Goal: Task Accomplishment & Management: Manage account settings

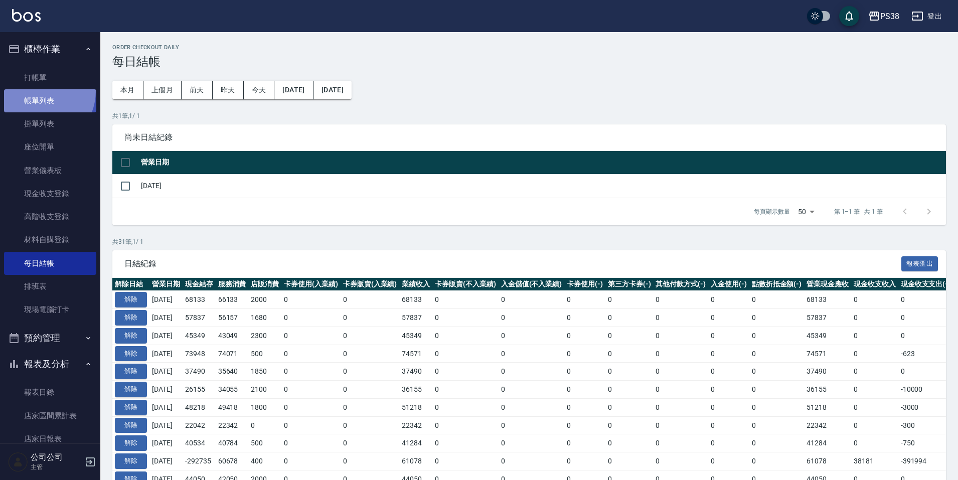
click at [35, 91] on link "帳單列表" at bounding box center [50, 100] width 92 height 23
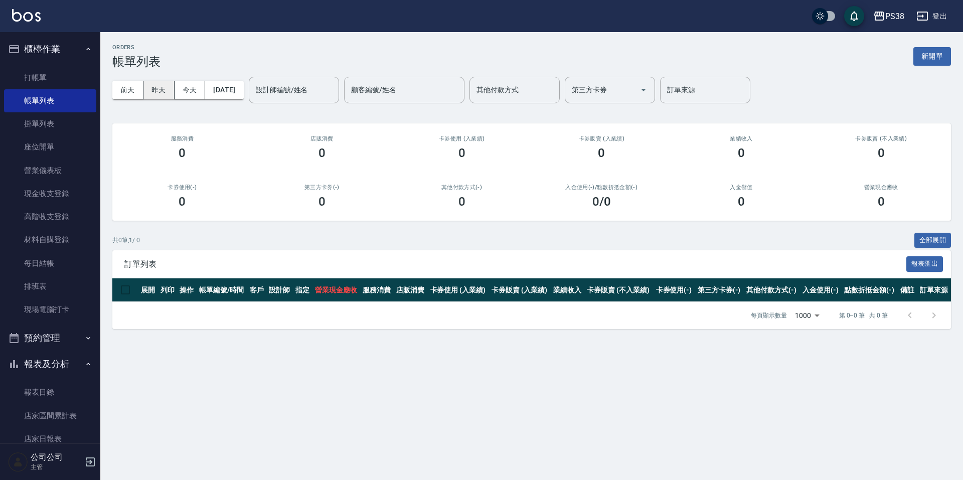
click at [149, 93] on button "昨天" at bounding box center [158, 90] width 31 height 19
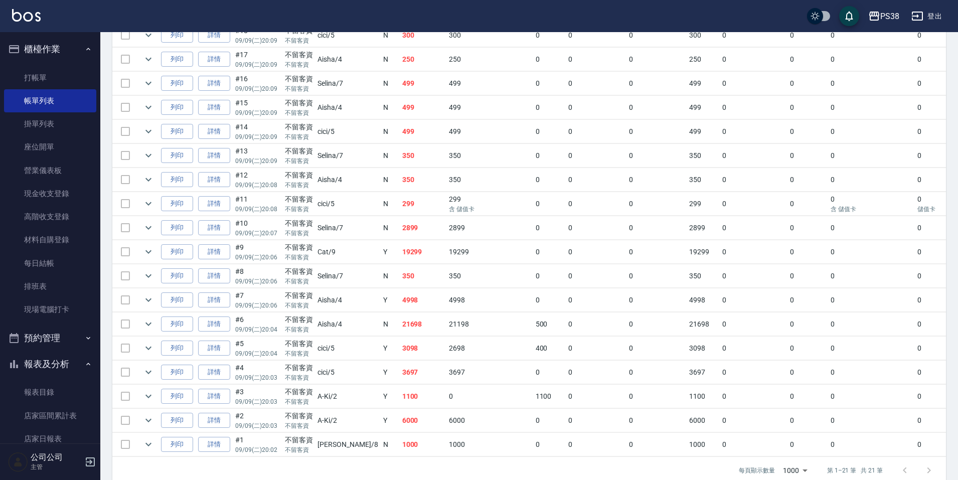
scroll to position [374, 0]
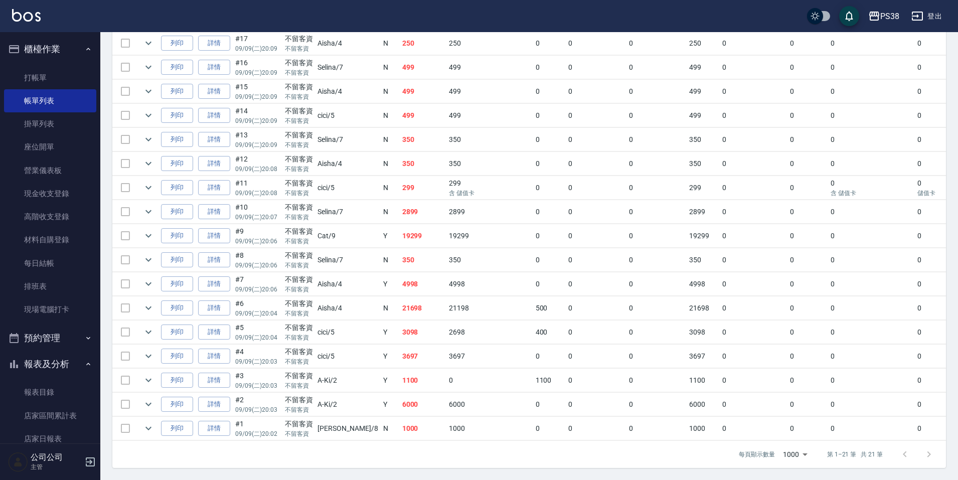
click at [446, 423] on td "1000" at bounding box center [489, 429] width 86 height 24
click at [400, 404] on td "6000" at bounding box center [423, 405] width 47 height 24
click at [400, 375] on td "1100" at bounding box center [423, 381] width 47 height 24
click at [400, 350] on td "3697" at bounding box center [423, 357] width 47 height 24
click at [400, 327] on td "3098" at bounding box center [423, 333] width 47 height 24
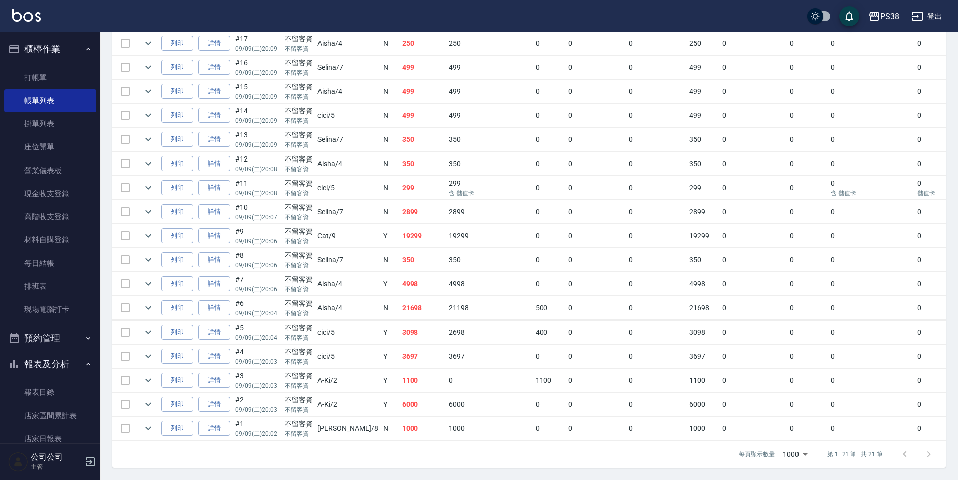
click at [400, 296] on td "21698" at bounding box center [423, 308] width 47 height 24
click at [403, 281] on td "4998" at bounding box center [423, 284] width 47 height 24
click at [400, 258] on td "350" at bounding box center [423, 260] width 47 height 24
click at [400, 232] on td "19299" at bounding box center [423, 236] width 47 height 24
click at [400, 204] on td "2899" at bounding box center [423, 212] width 47 height 24
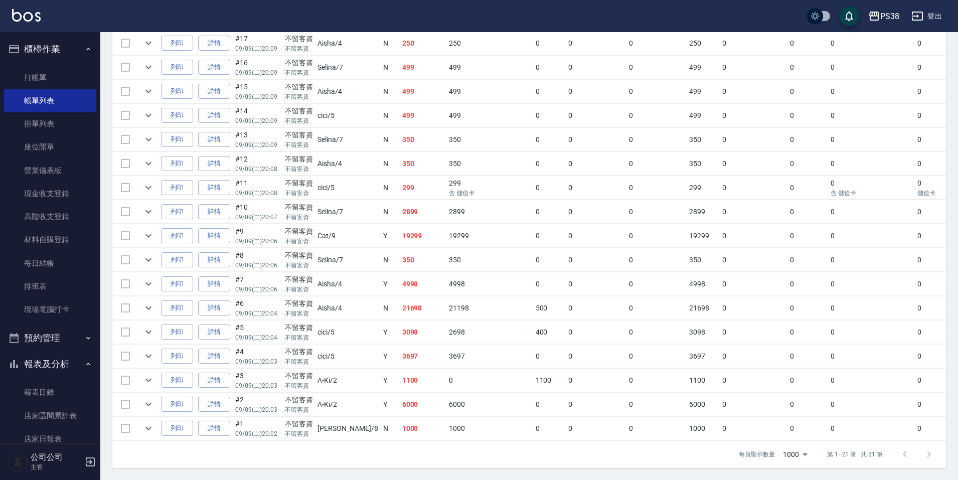
click at [400, 187] on td "299" at bounding box center [423, 188] width 47 height 24
click at [400, 156] on td "350" at bounding box center [423, 164] width 47 height 24
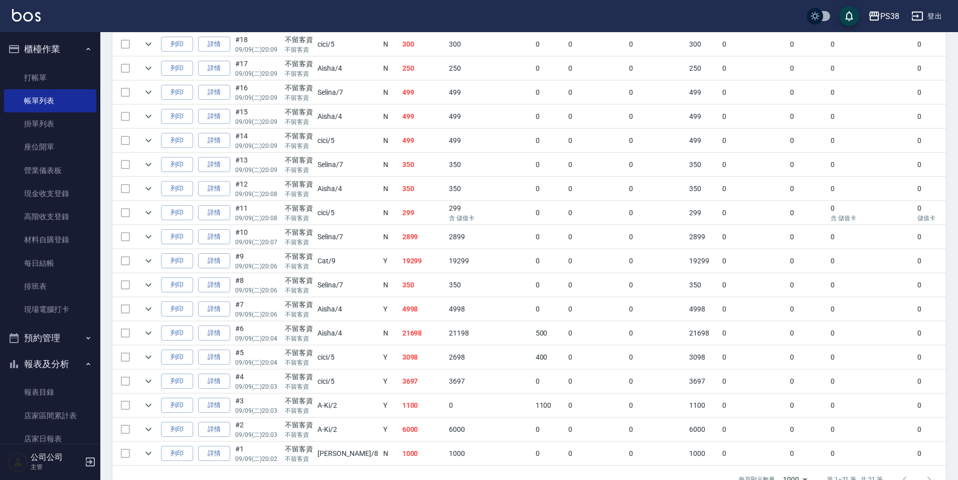
scroll to position [324, 0]
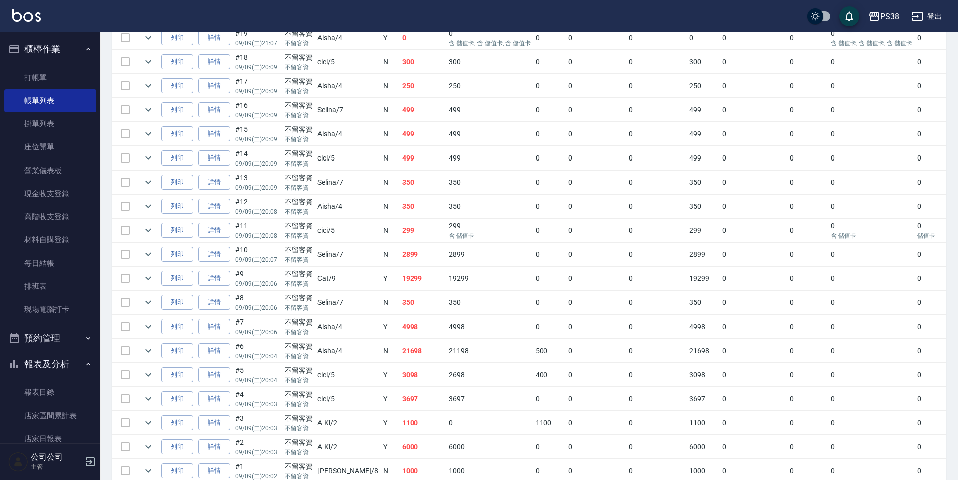
click at [400, 192] on td "350" at bounding box center [423, 183] width 47 height 24
click at [400, 167] on td "499" at bounding box center [423, 158] width 47 height 24
click at [400, 142] on td "499" at bounding box center [423, 134] width 47 height 24
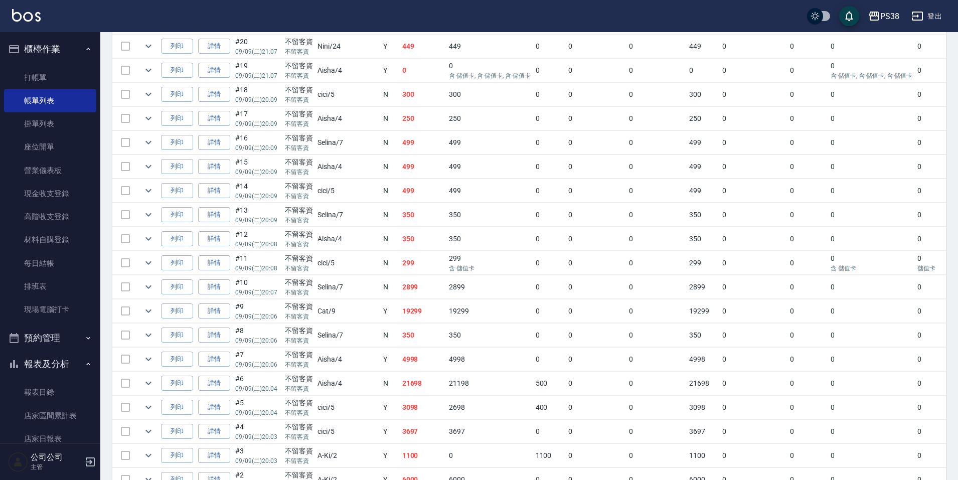
scroll to position [274, 0]
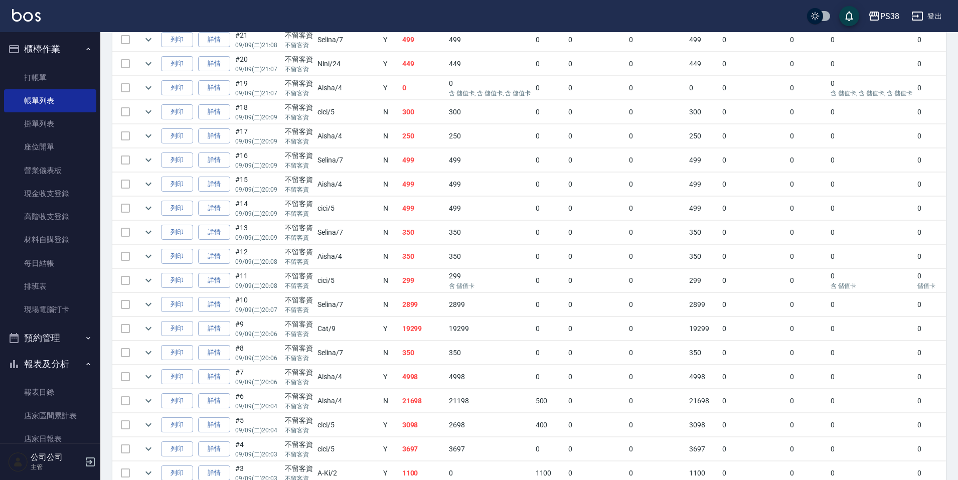
click at [400, 159] on td "499" at bounding box center [423, 160] width 47 height 24
click at [400, 141] on td "250" at bounding box center [423, 136] width 47 height 24
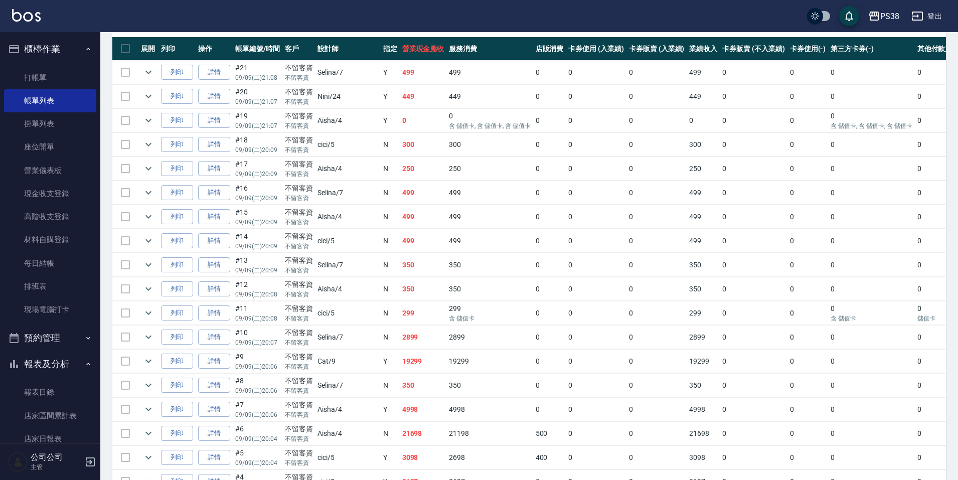
scroll to position [224, 0]
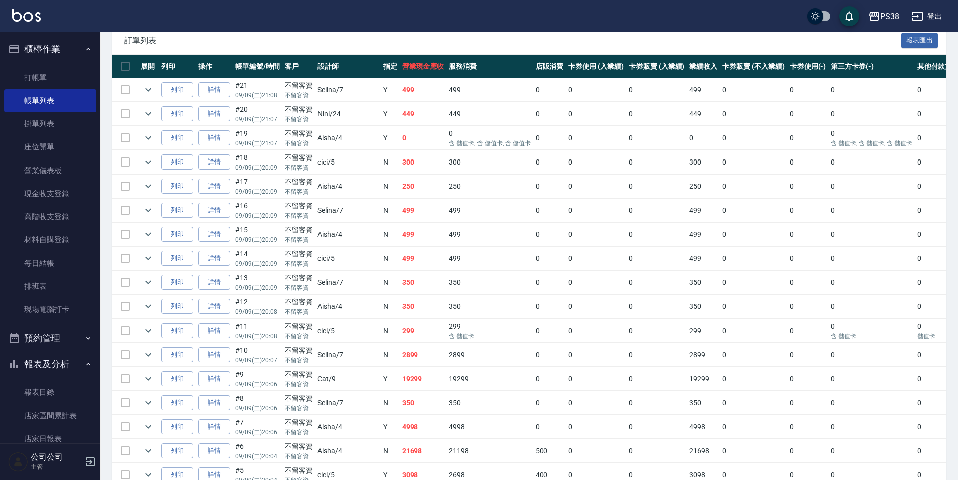
click at [400, 195] on td "250" at bounding box center [423, 187] width 47 height 24
click at [400, 167] on td "300" at bounding box center [423, 162] width 47 height 24
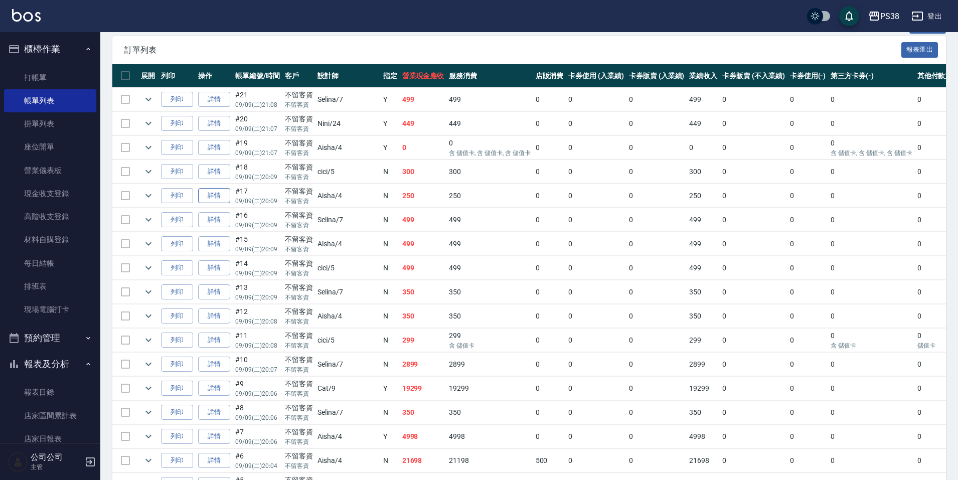
scroll to position [0, 0]
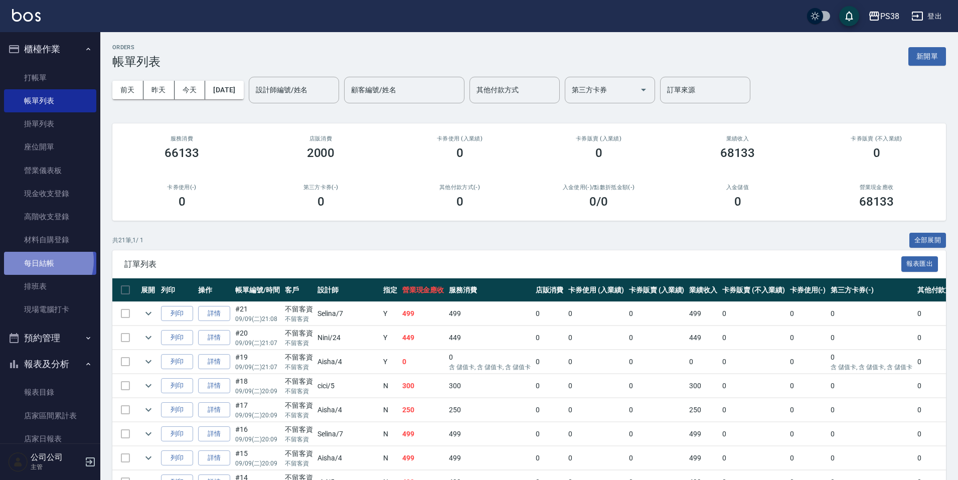
click at [40, 260] on link "每日結帳" at bounding box center [50, 263] width 92 height 23
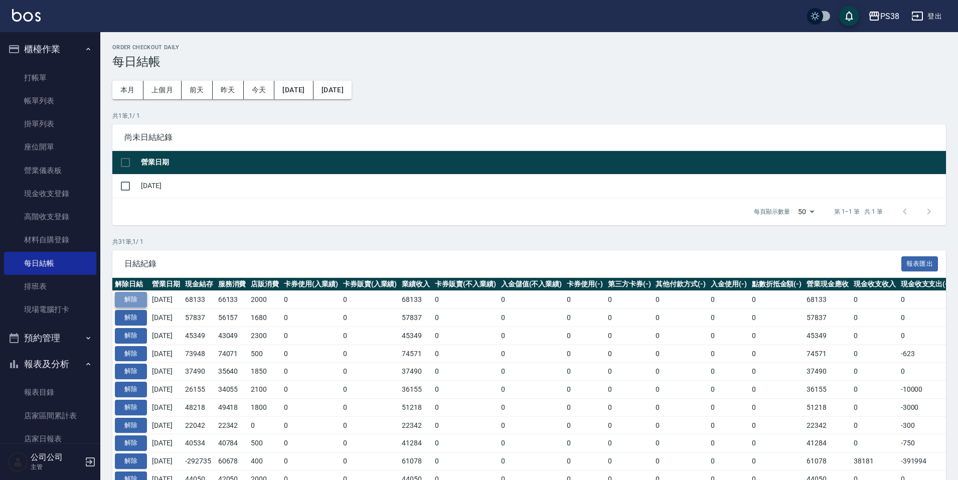
click at [132, 294] on button "解除" at bounding box center [131, 300] width 32 height 16
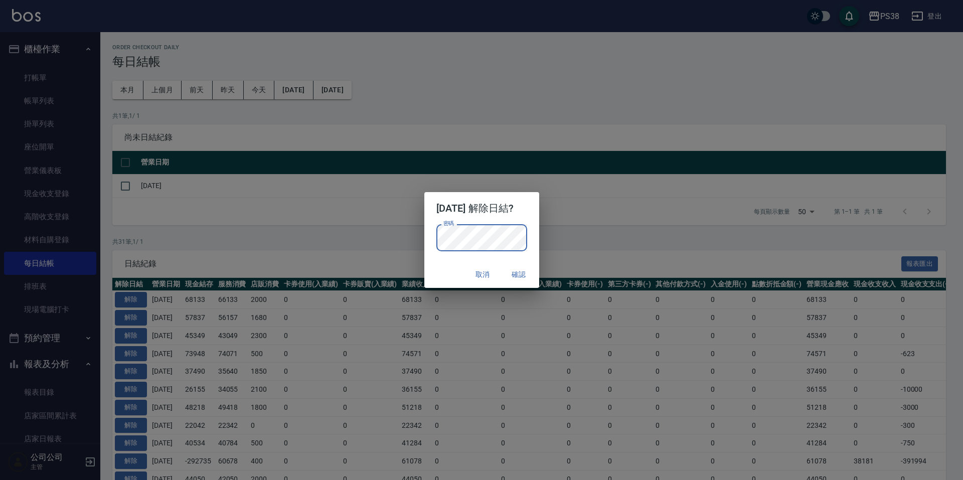
click at [539, 275] on div "取消 確認" at bounding box center [481, 274] width 115 height 27
click at [529, 276] on button "確認" at bounding box center [519, 274] width 32 height 19
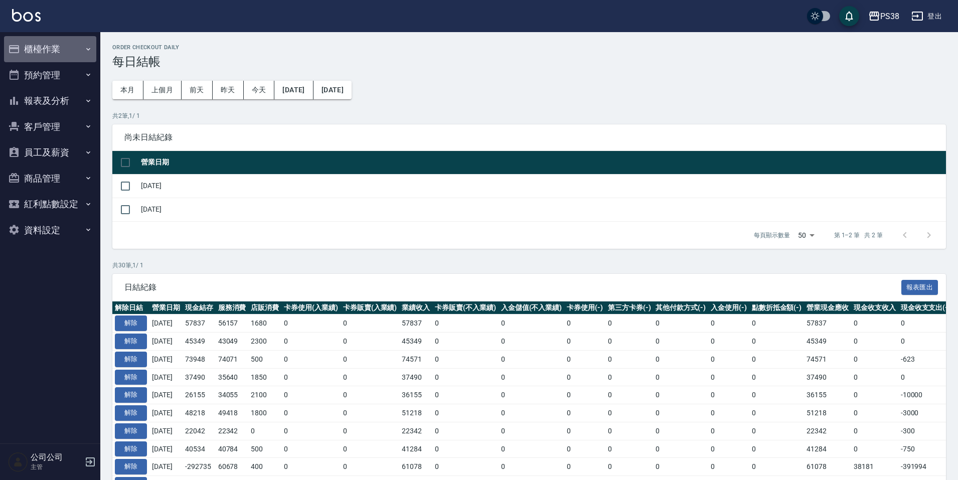
click at [59, 43] on button "櫃檯作業" at bounding box center [50, 49] width 92 height 26
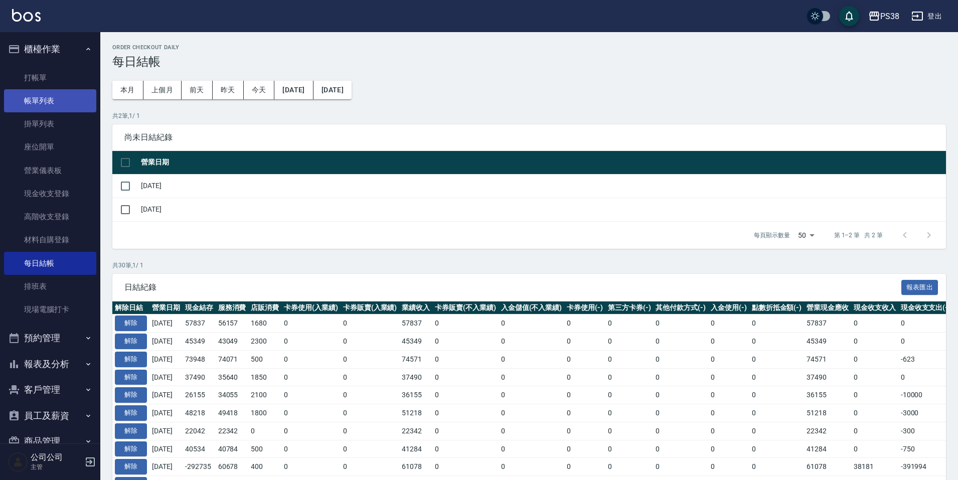
click at [59, 98] on link "帳單列表" at bounding box center [50, 100] width 92 height 23
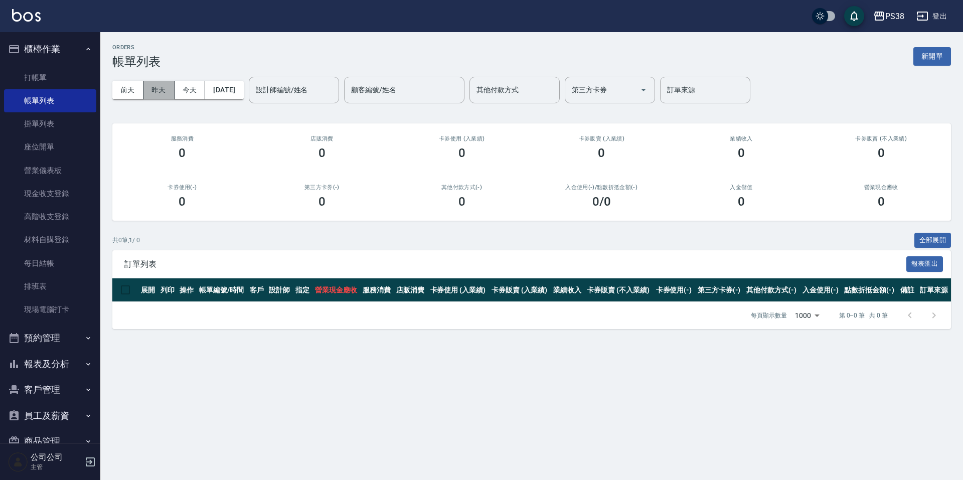
click at [165, 89] on button "昨天" at bounding box center [158, 90] width 31 height 19
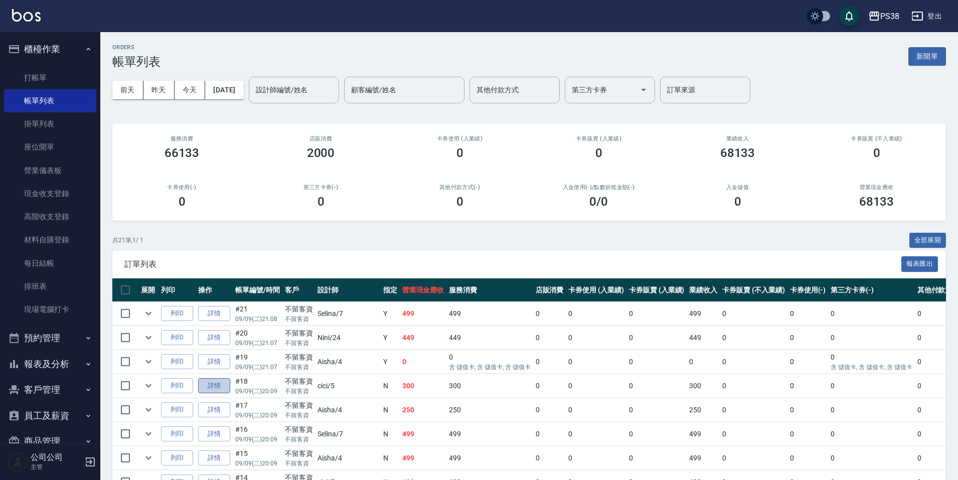
click at [209, 385] on link "詳情" at bounding box center [214, 386] width 32 height 16
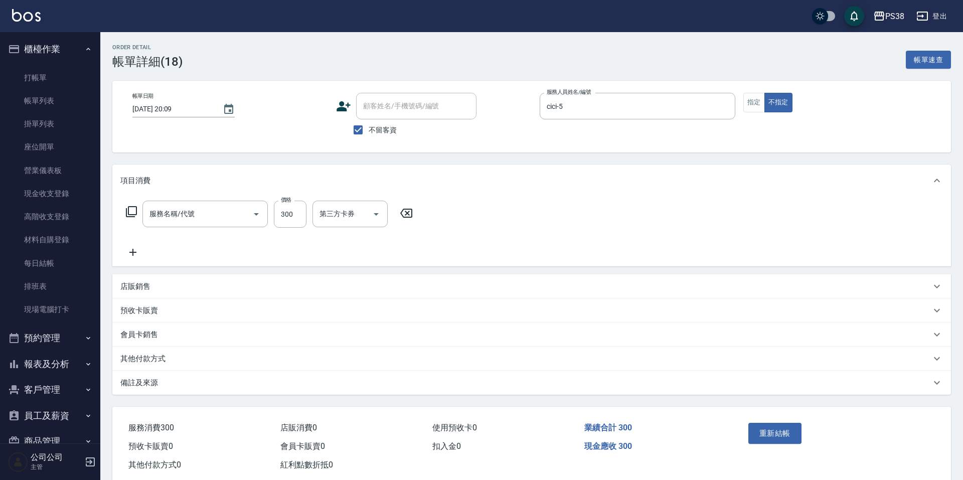
type input "2025/09/09 20:09"
checkbox input "true"
type input "cici-5"
type input "精油洗潤300(1300)"
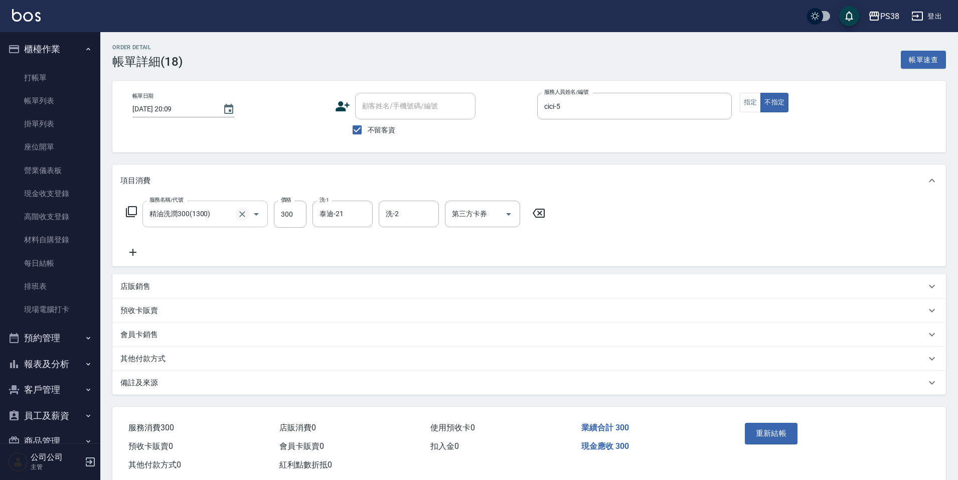
click at [241, 214] on icon "Clear" at bounding box center [242, 214] width 10 height 10
type input "spa699(0699)"
click at [425, 242] on div "服務名稱/代號 spa699(0699) 服務名稱/代號 價格 699 價格 洗-1 泰迪-21 洗-1 洗-2 洗-2 第三方卡券 第三方卡券" at bounding box center [335, 230] width 431 height 58
click at [769, 425] on button "重新結帳" at bounding box center [771, 433] width 53 height 21
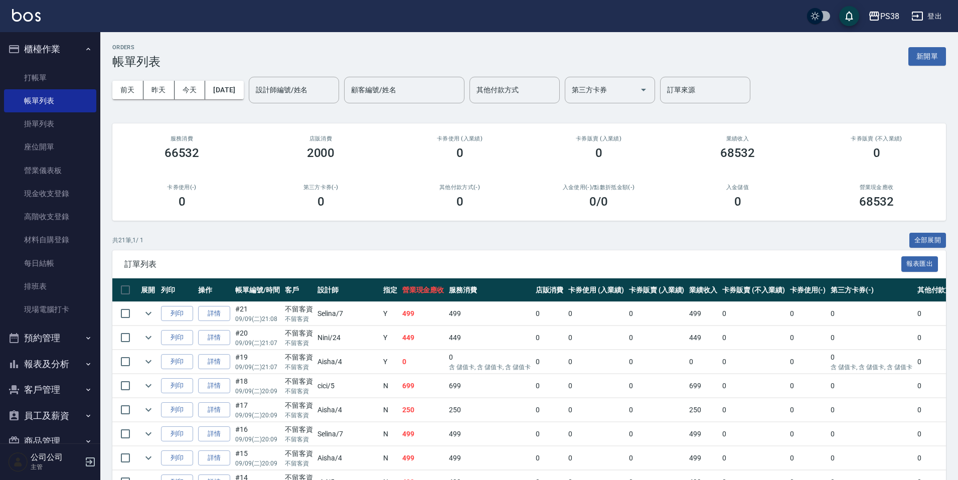
click at [400, 386] on td "699" at bounding box center [423, 386] width 47 height 24
click at [400, 383] on td "699" at bounding box center [423, 386] width 47 height 24
click at [400, 358] on td "0" at bounding box center [423, 362] width 47 height 24
click at [400, 338] on td "449" at bounding box center [423, 338] width 47 height 24
click at [400, 316] on td "499" at bounding box center [423, 314] width 47 height 24
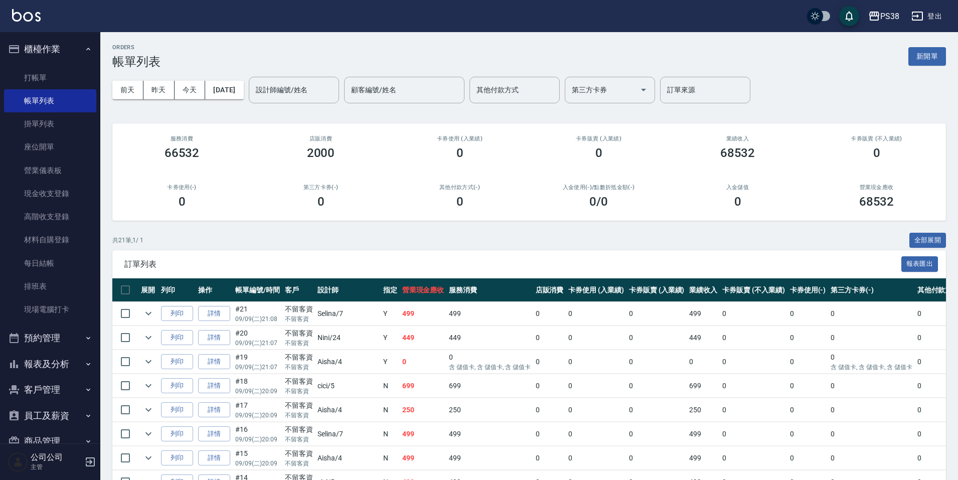
click at [400, 320] on td "499" at bounding box center [423, 314] width 47 height 24
click at [400, 323] on td "499" at bounding box center [423, 314] width 47 height 24
click at [64, 259] on link "每日結帳" at bounding box center [50, 263] width 92 height 23
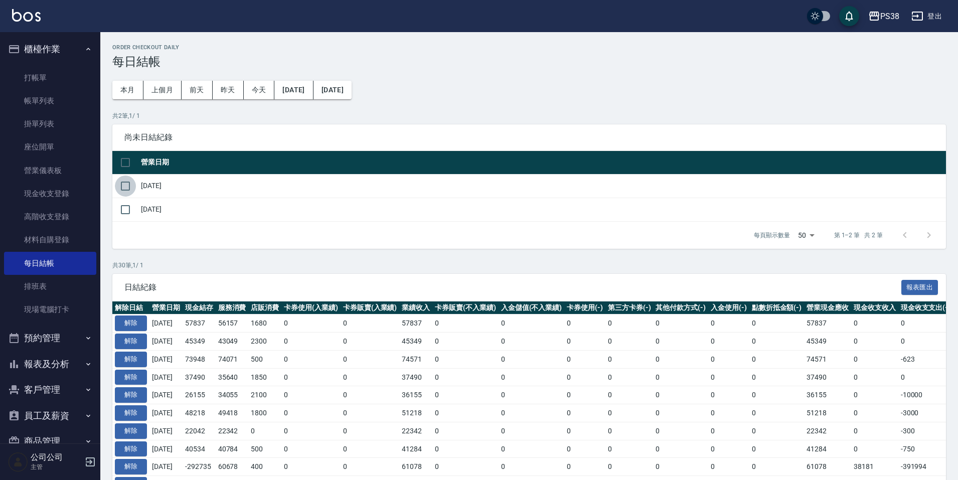
click at [127, 183] on input "checkbox" at bounding box center [125, 186] width 21 height 21
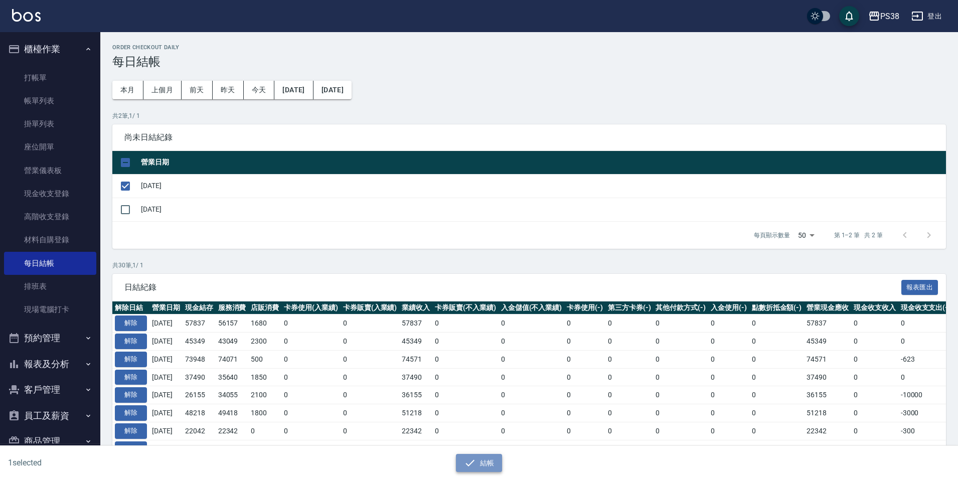
click at [464, 459] on icon "button" at bounding box center [470, 463] width 12 height 12
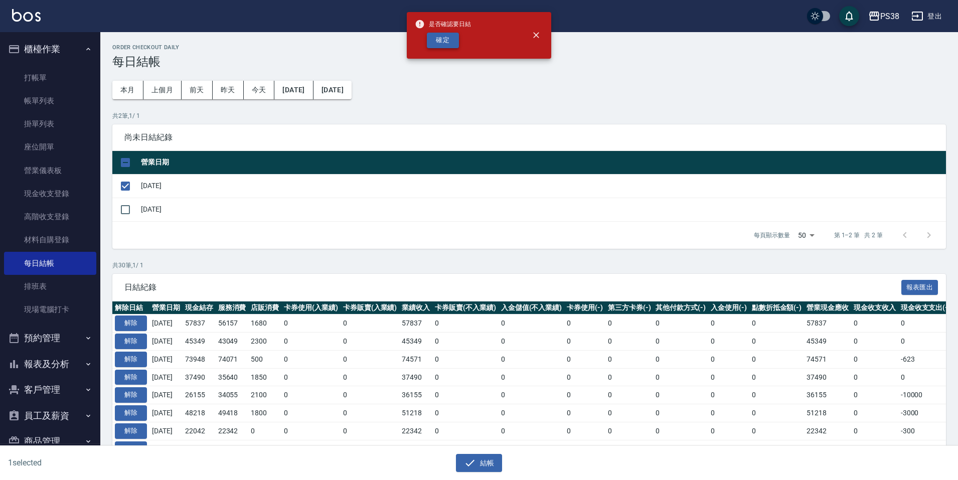
click at [451, 45] on button "確定" at bounding box center [443, 41] width 32 height 16
checkbox input "false"
